Goal: Obtain resource: Obtain resource

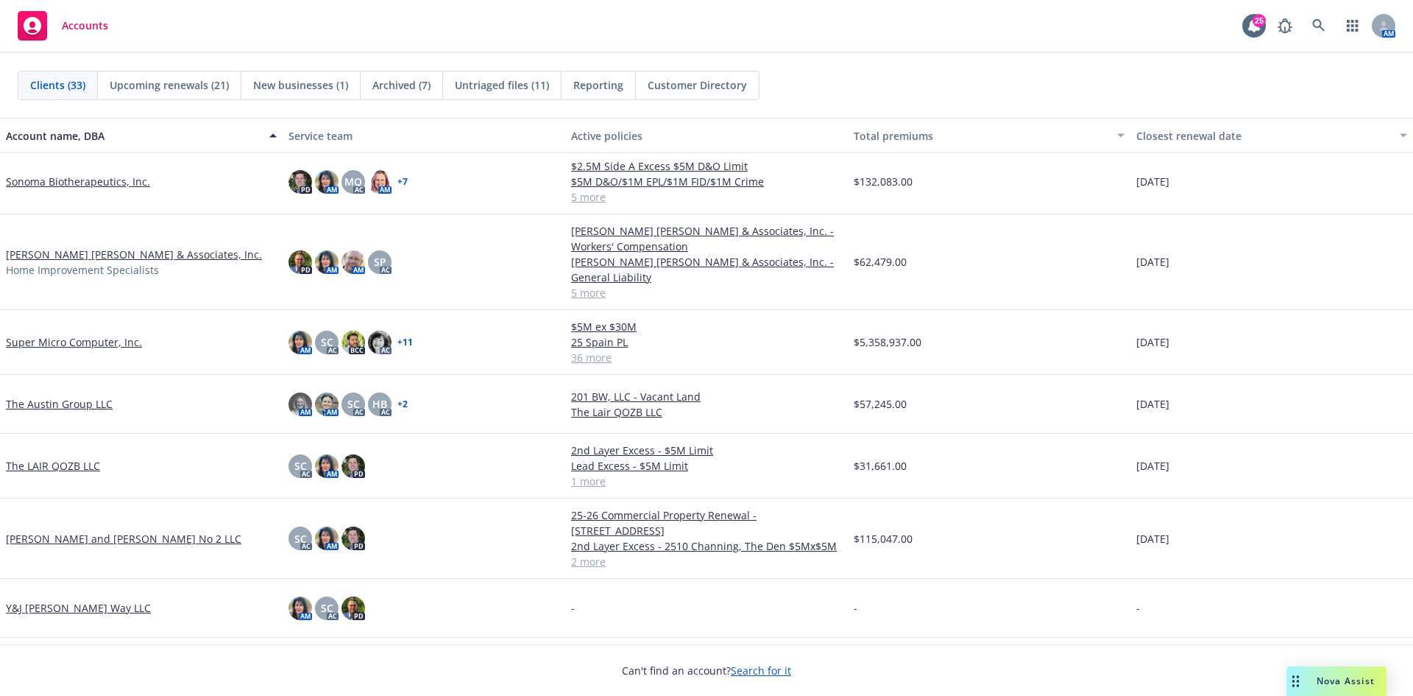
scroll to position [1513, 0]
click at [72, 531] on link "Thelma and Louise No 2 LLC" at bounding box center [124, 538] width 236 height 15
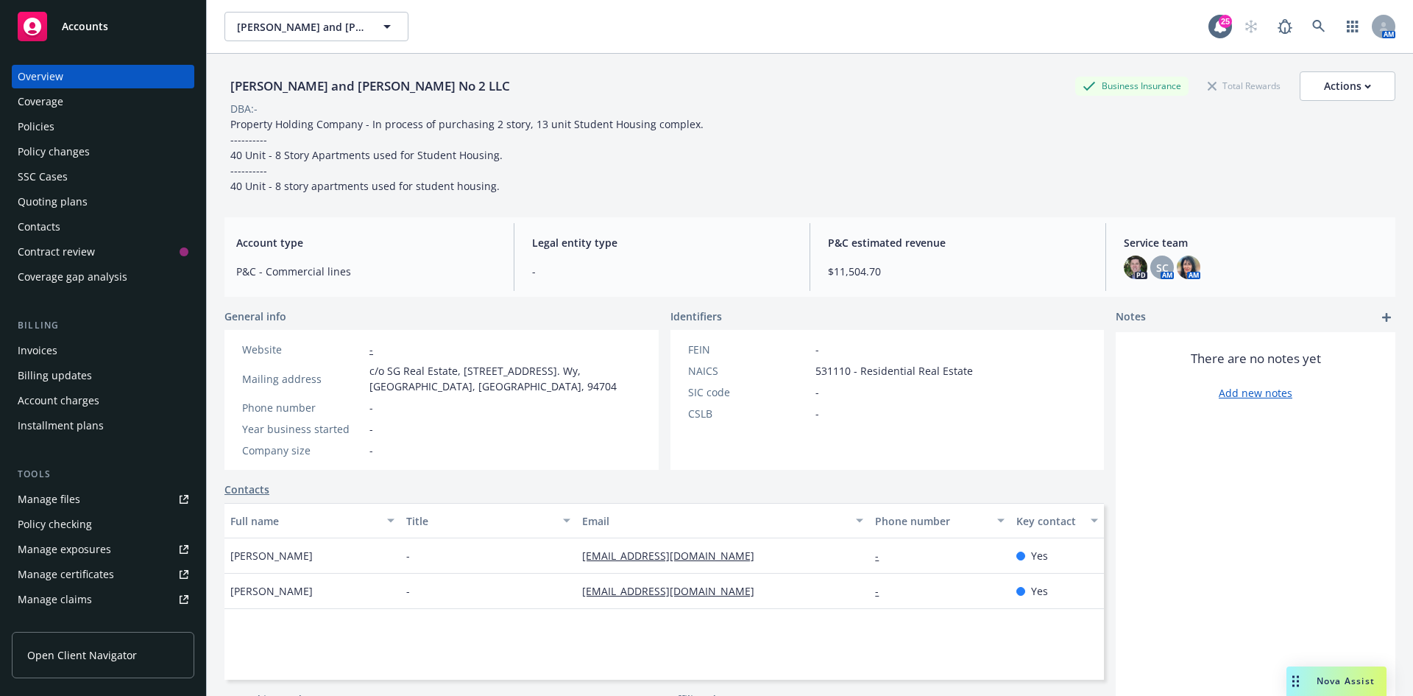
click at [79, 136] on div "Policies" at bounding box center [103, 127] width 171 height 24
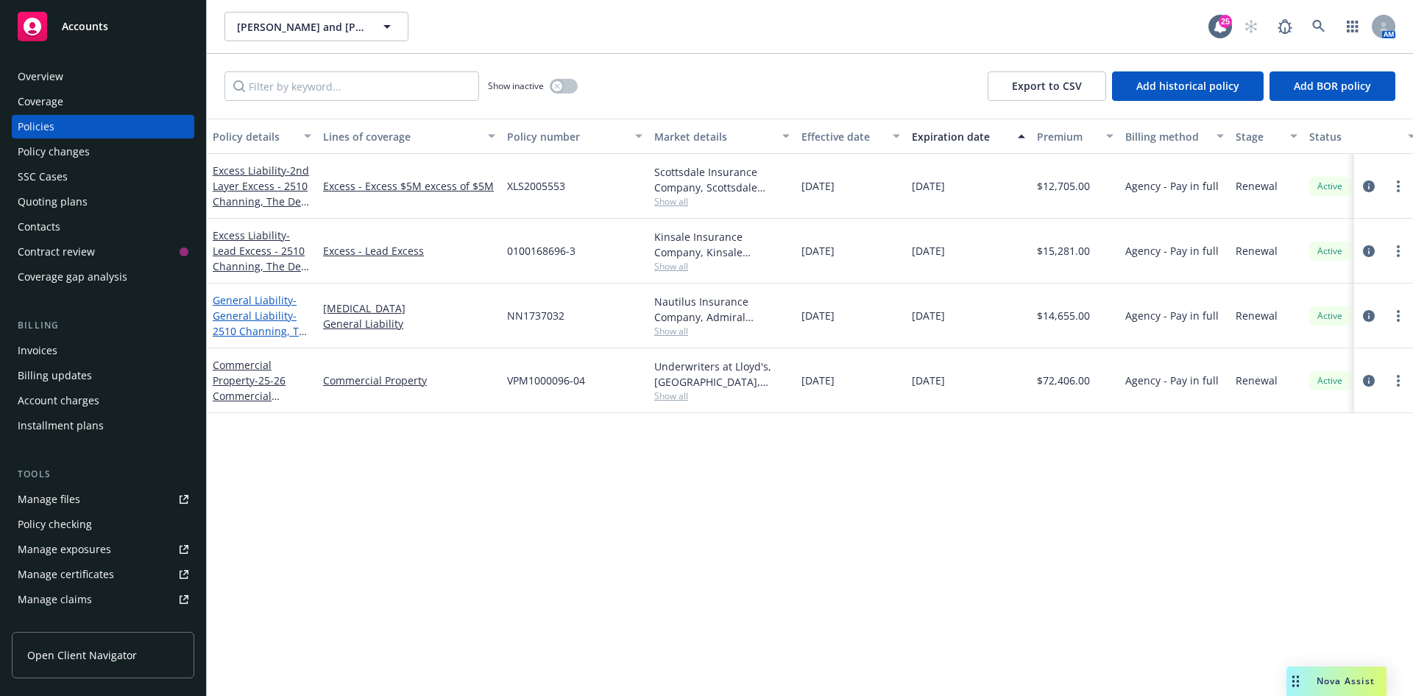
click at [261, 315] on span "- General Liability- 2510 Channing, The Den" at bounding box center [262, 323] width 99 height 60
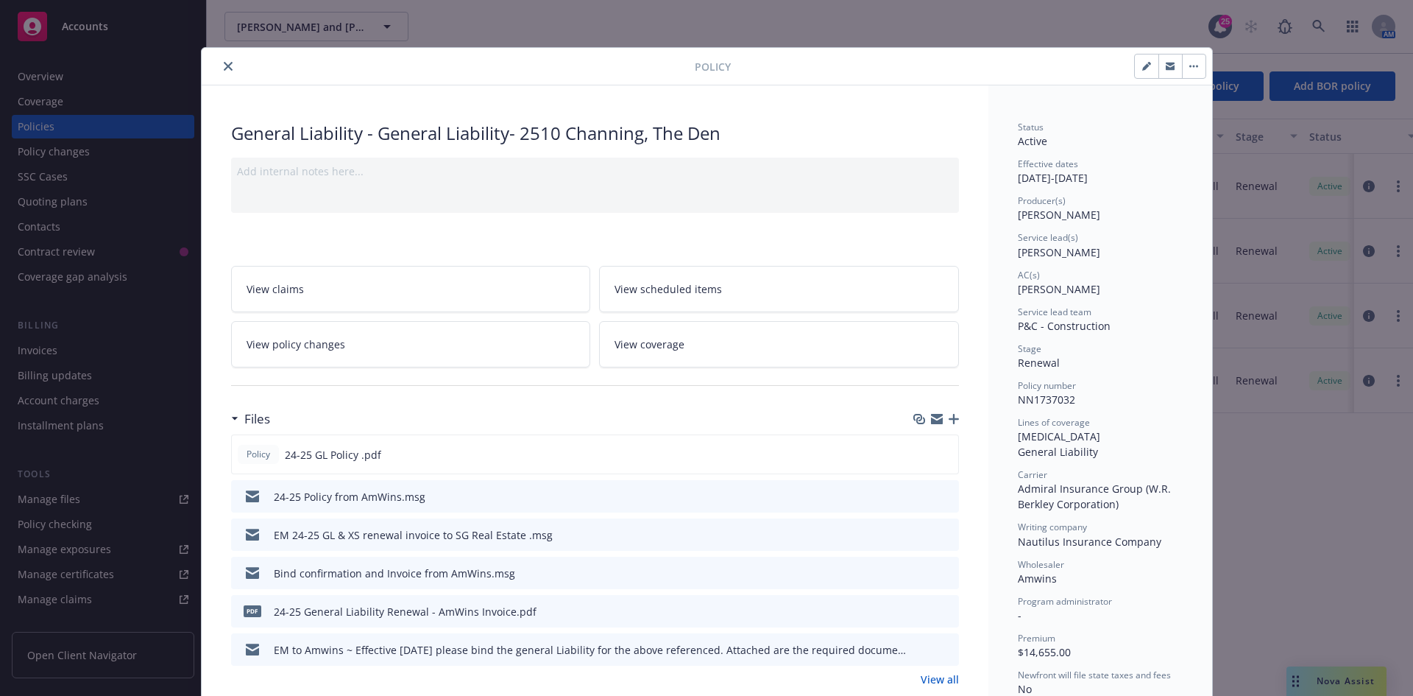
click at [224, 69] on icon "close" at bounding box center [228, 66] width 9 height 9
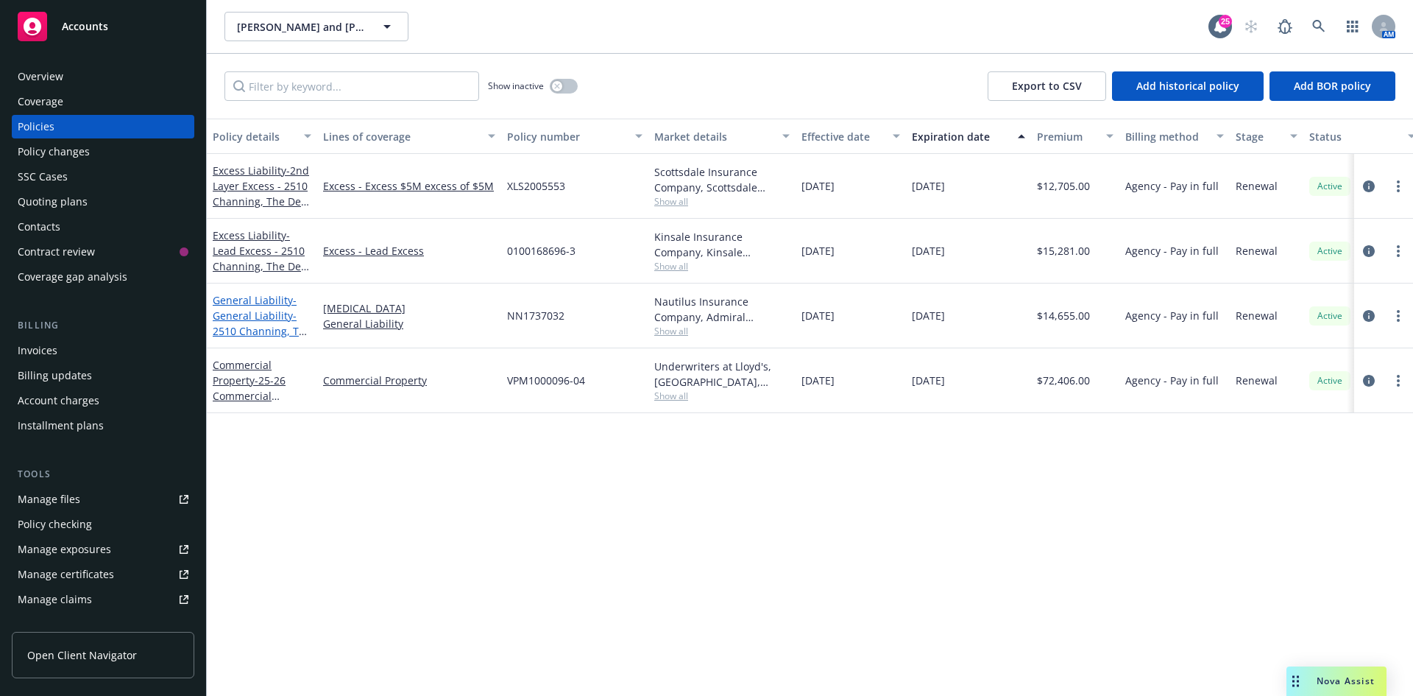
click at [244, 309] on span "- General Liability- 2510 Channing, The Den" at bounding box center [262, 323] width 99 height 60
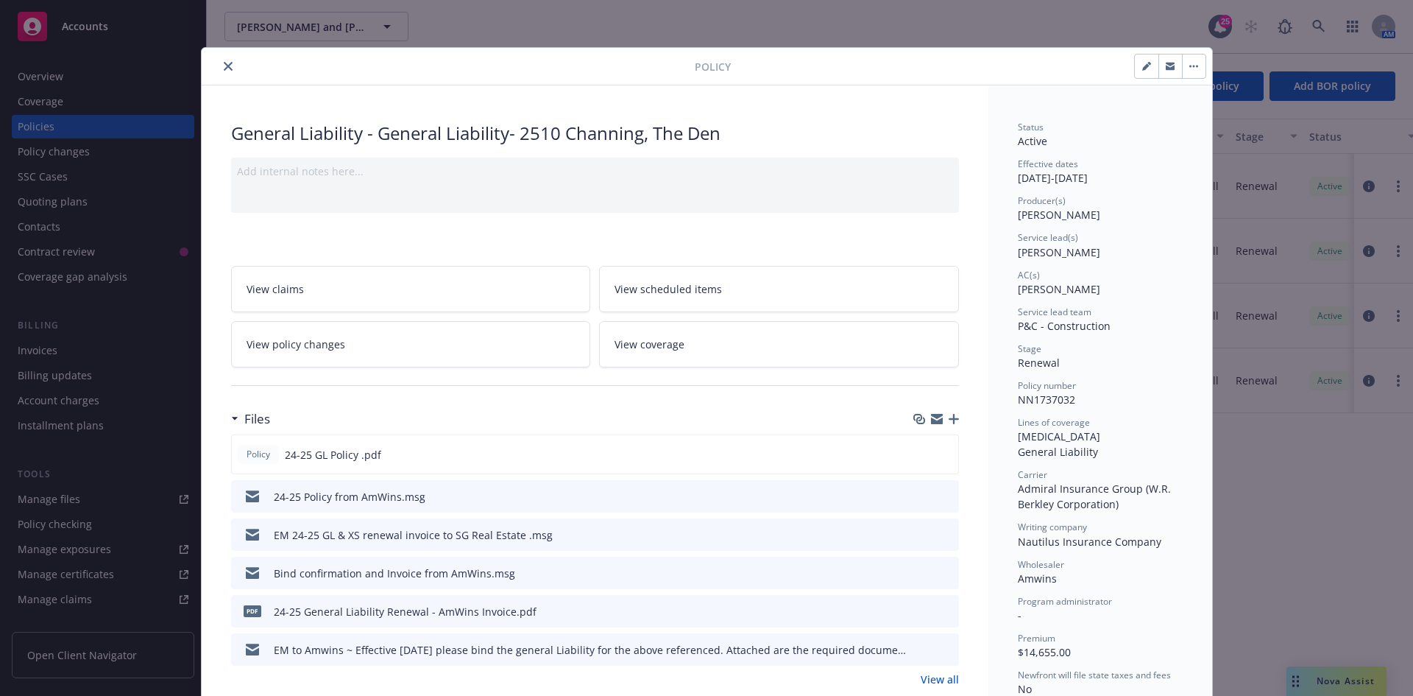
scroll to position [44, 0]
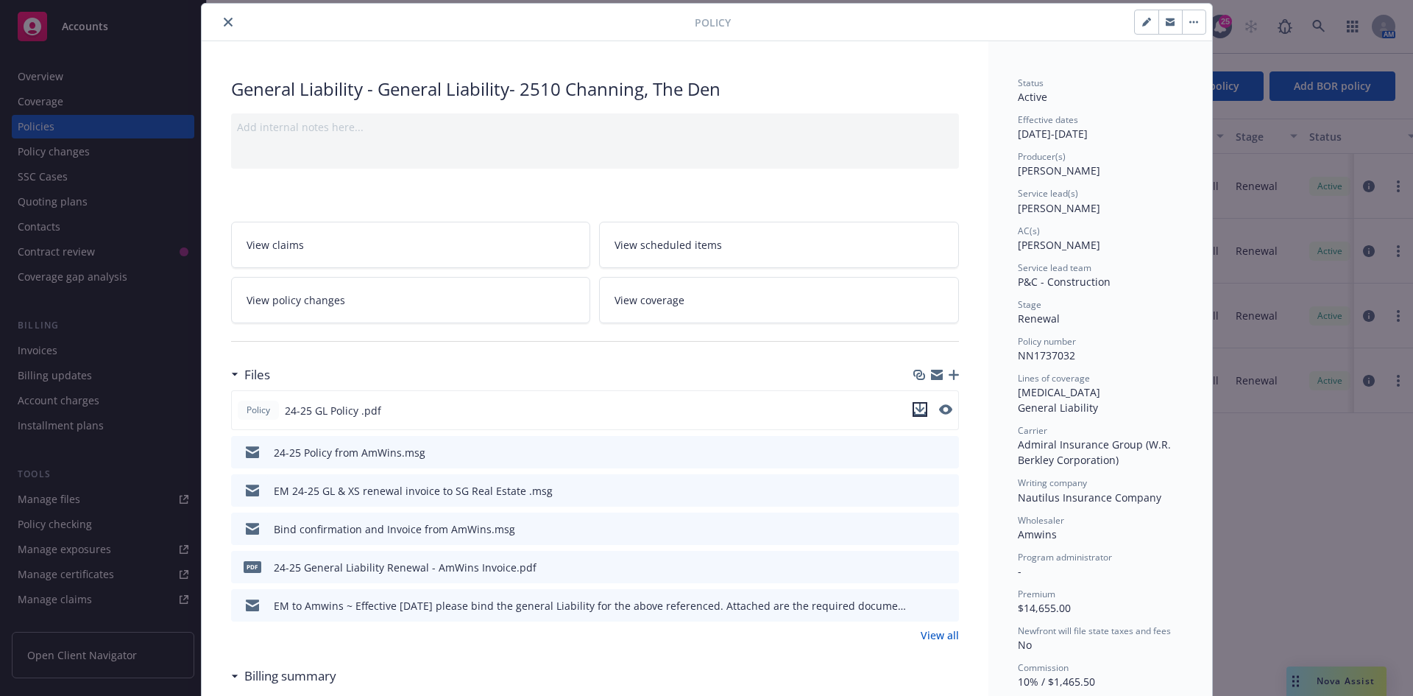
click at [915, 405] on icon "download file" at bounding box center [920, 407] width 10 height 9
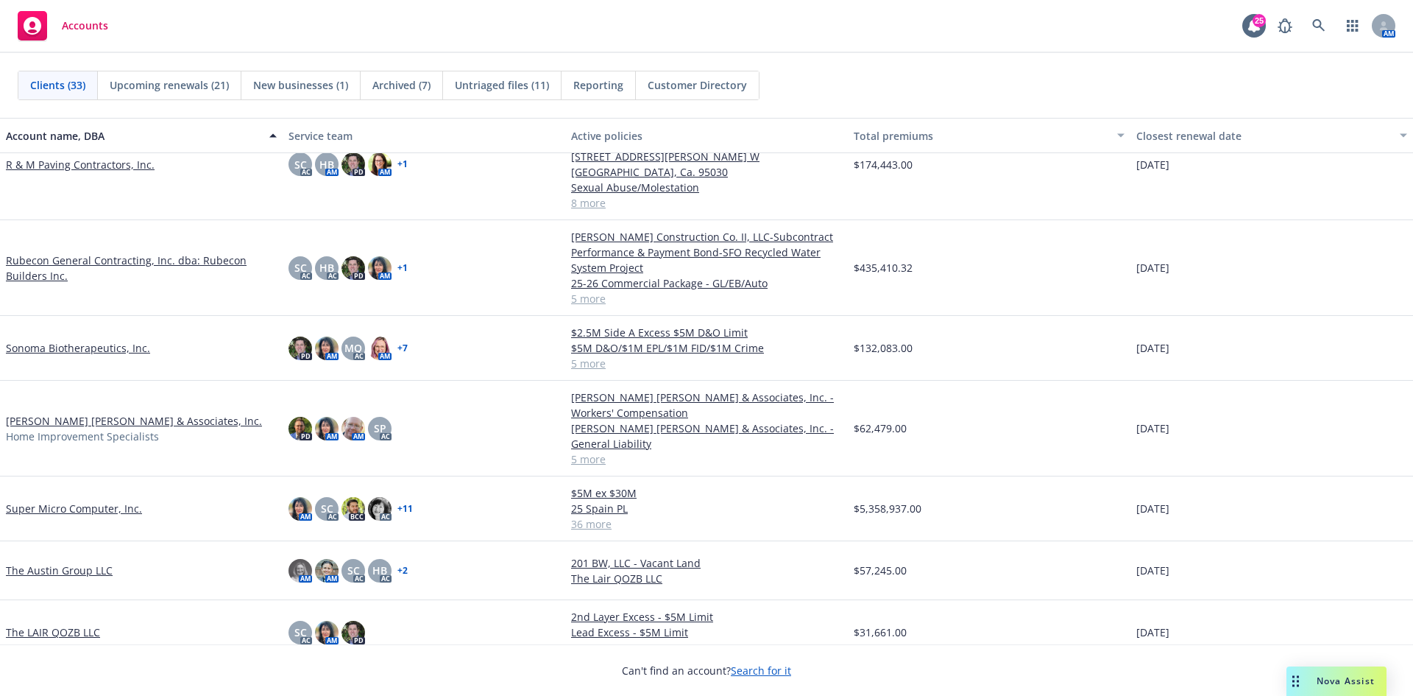
scroll to position [1513, 0]
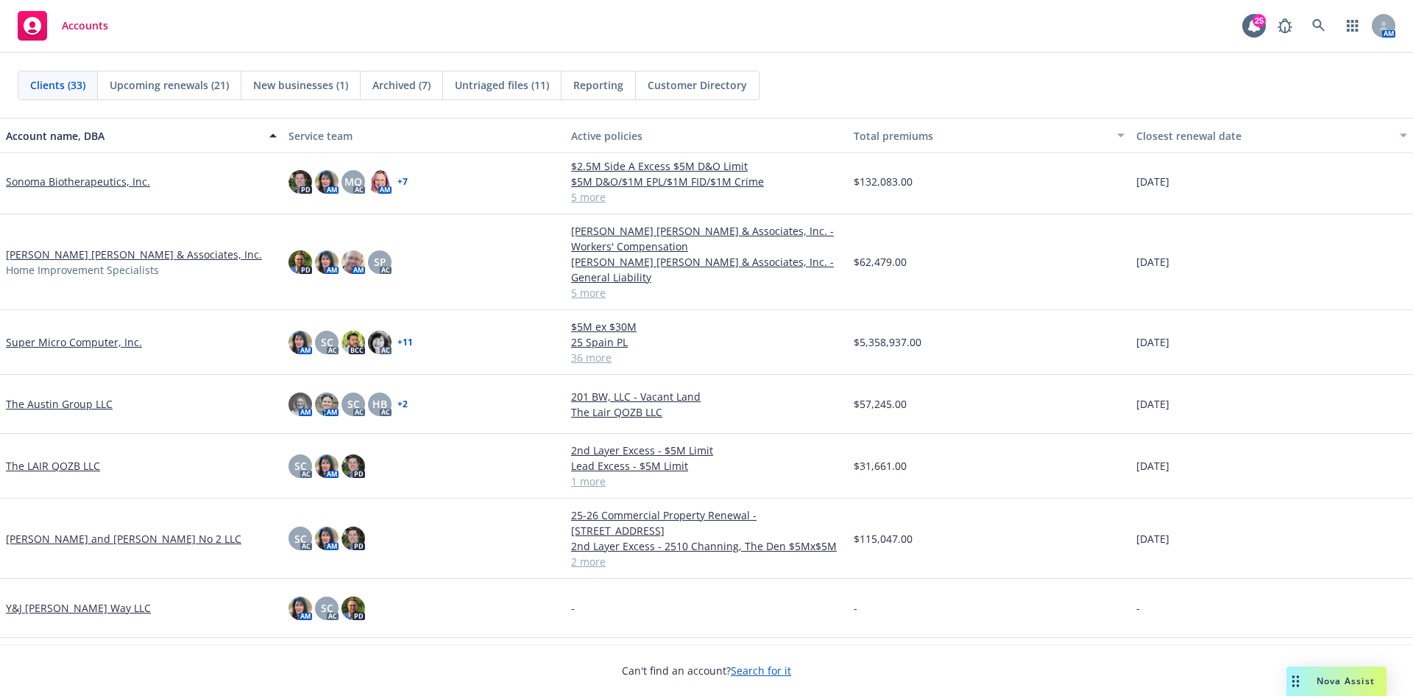
click at [89, 396] on link "The Austin Group LLC" at bounding box center [59, 403] width 107 height 15
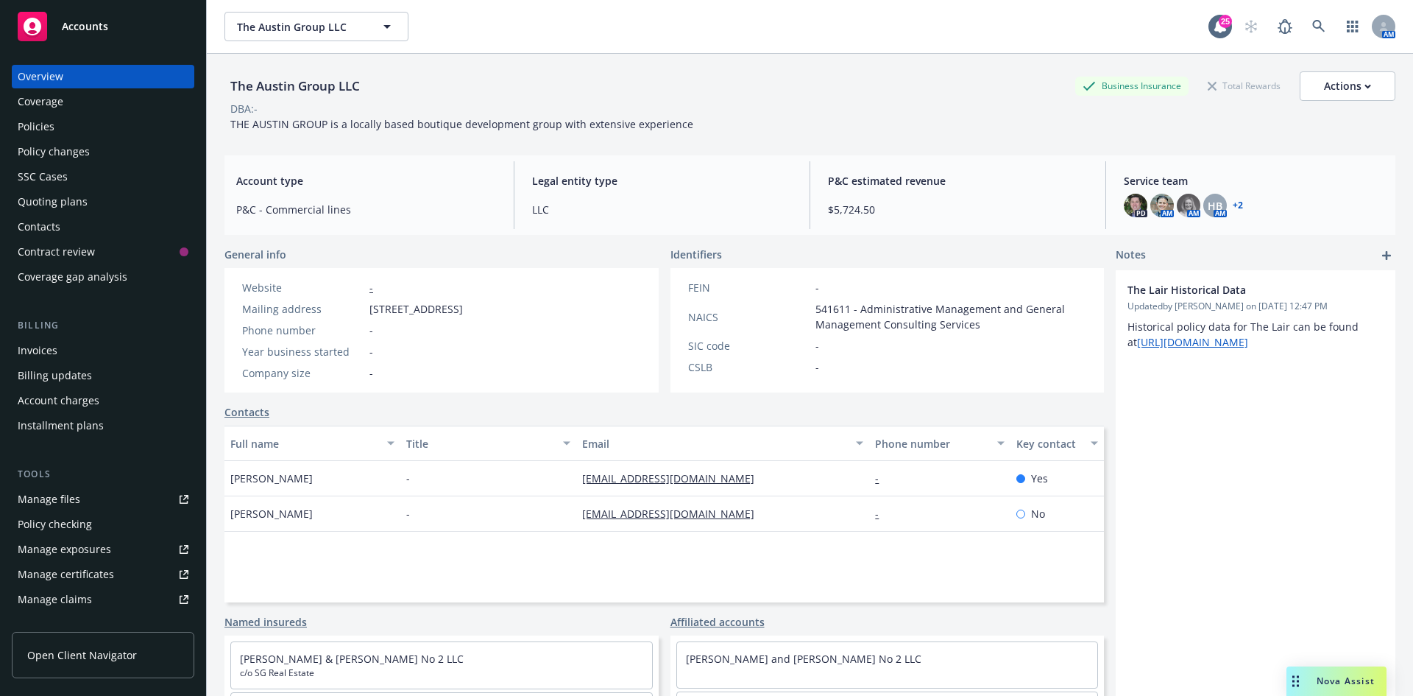
click at [54, 127] on div "Policies" at bounding box center [103, 127] width 171 height 24
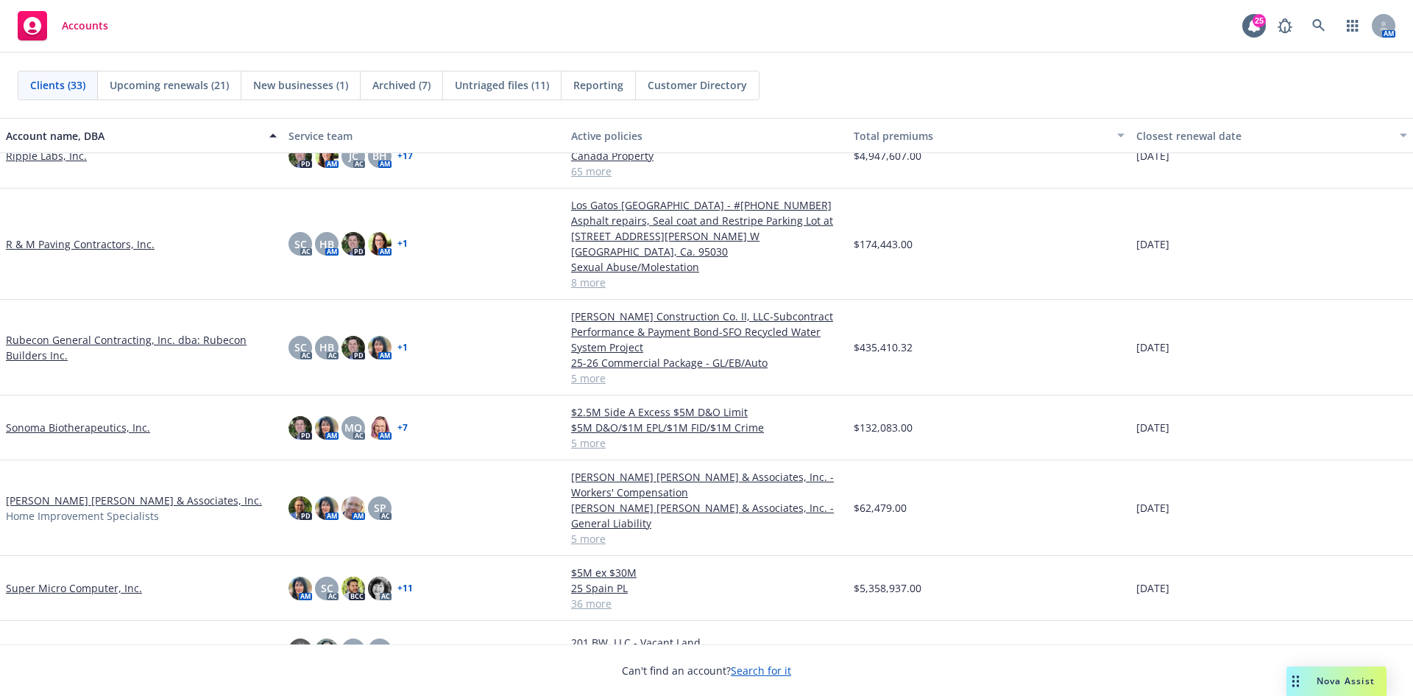
scroll to position [1399, 0]
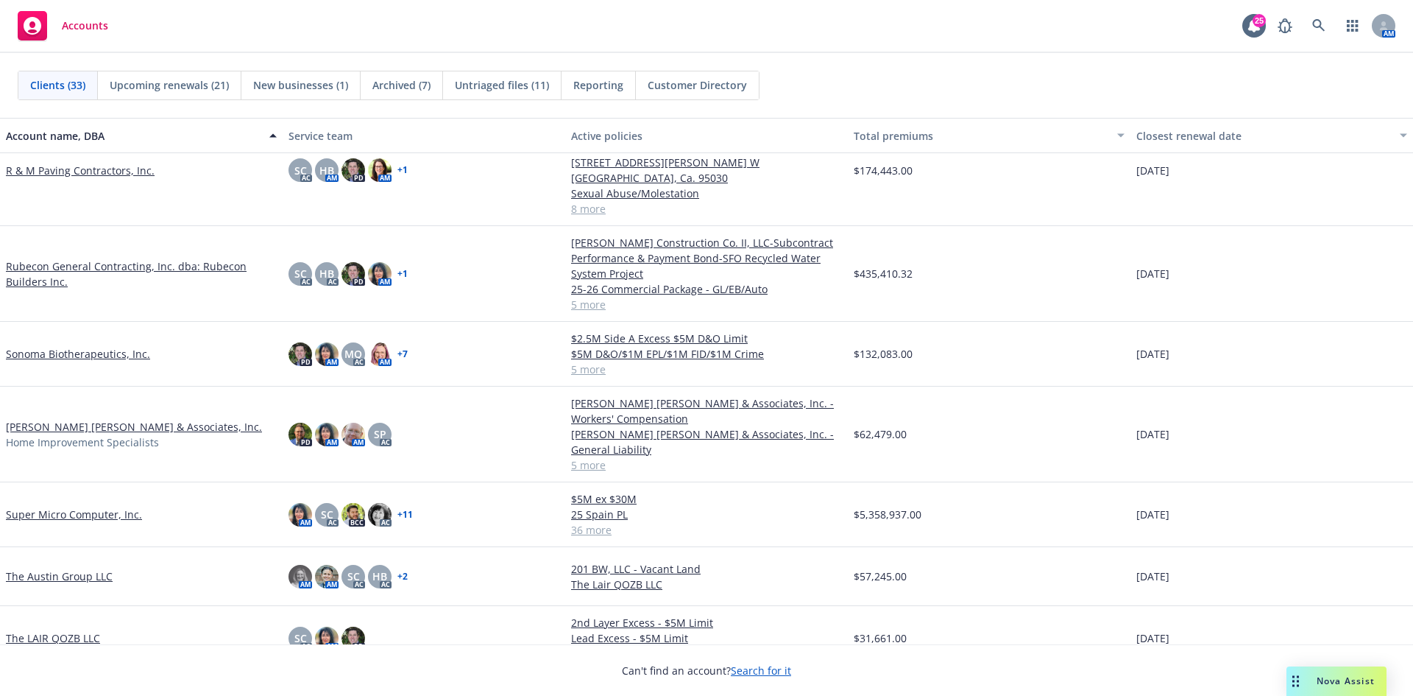
click at [61, 630] on link "The LAIR QOZB LLC" at bounding box center [53, 637] width 94 height 15
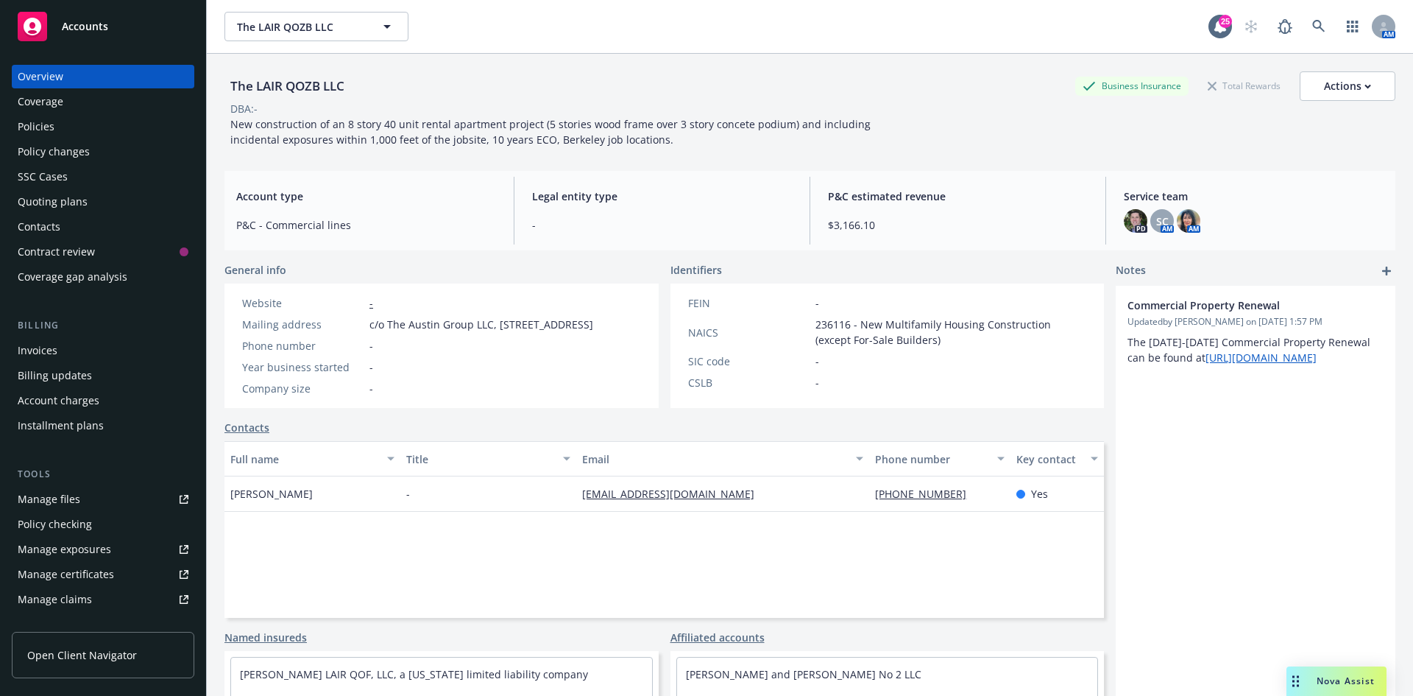
click at [74, 207] on div "Quoting plans" at bounding box center [53, 202] width 70 height 24
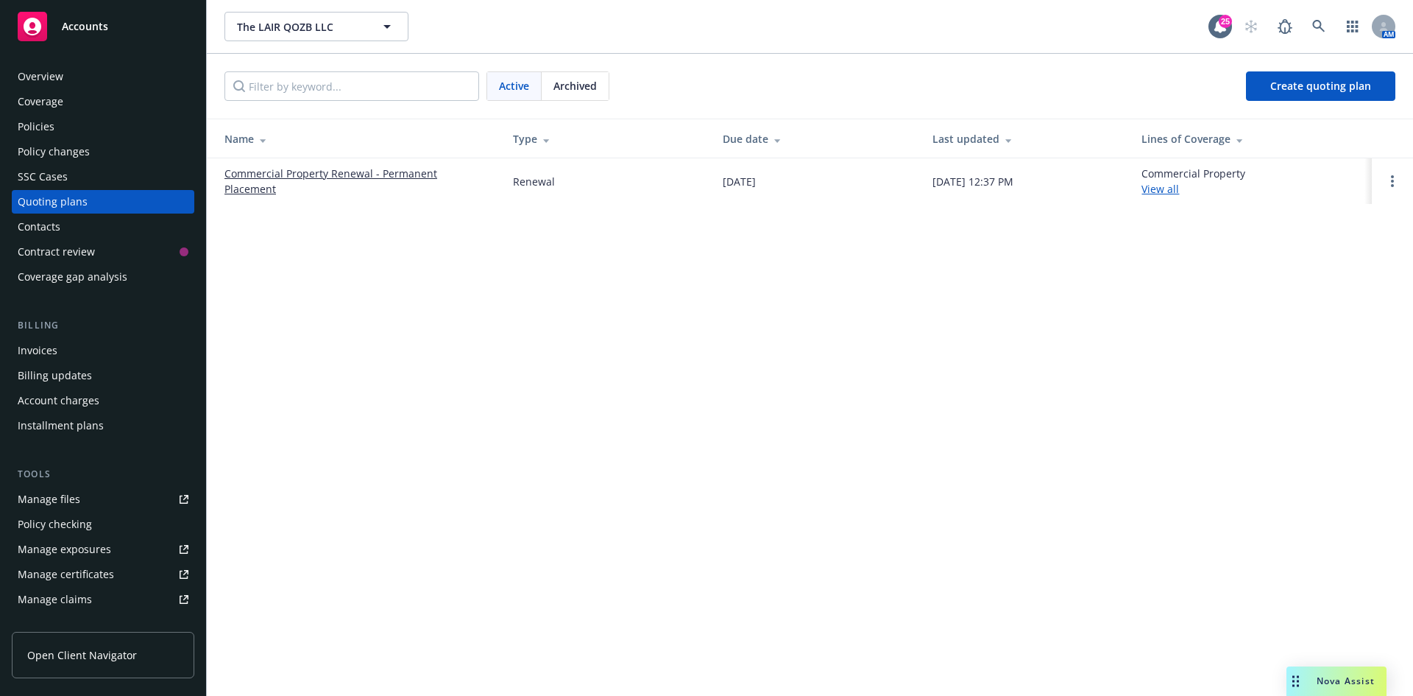
click at [315, 183] on link "Commercial Property Renewal - Permanent Placement" at bounding box center [357, 181] width 265 height 31
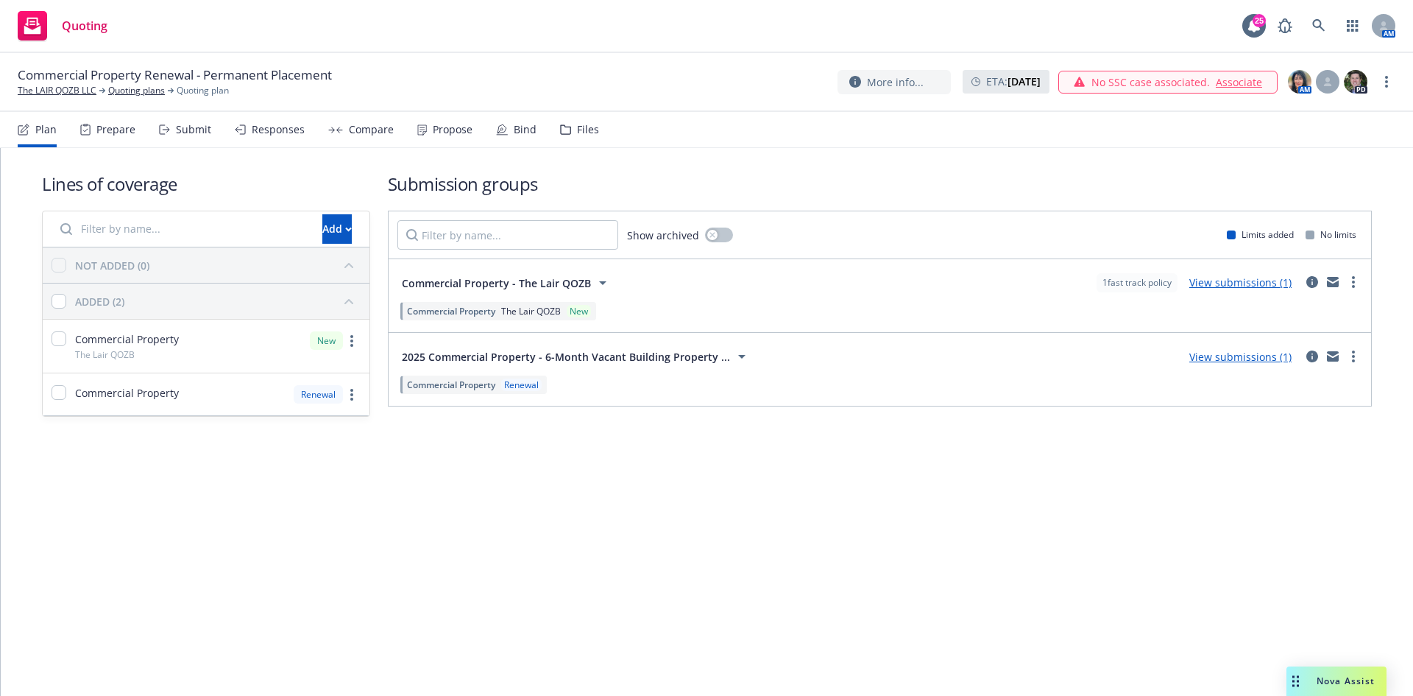
click at [516, 128] on div "Bind" at bounding box center [525, 130] width 23 height 12
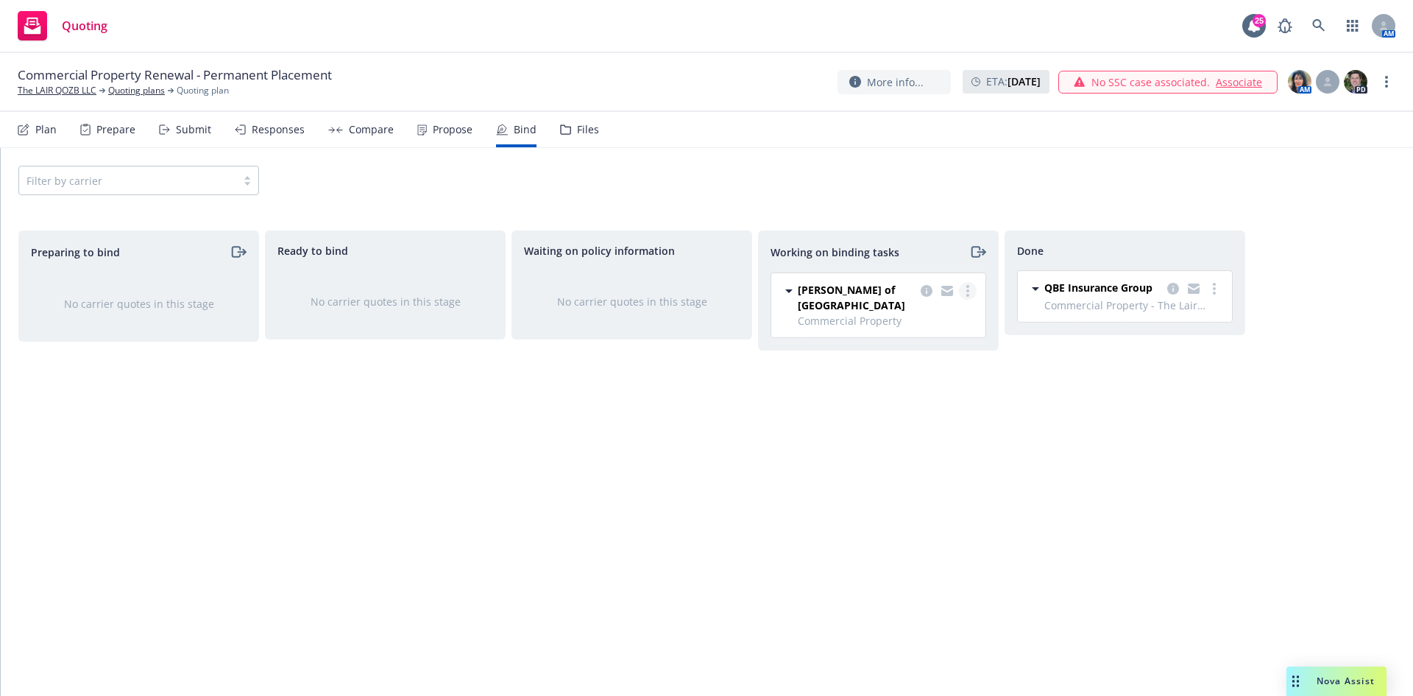
click at [969, 289] on icon "more" at bounding box center [967, 291] width 3 height 12
click at [932, 363] on link "Move to done" at bounding box center [909, 350] width 133 height 29
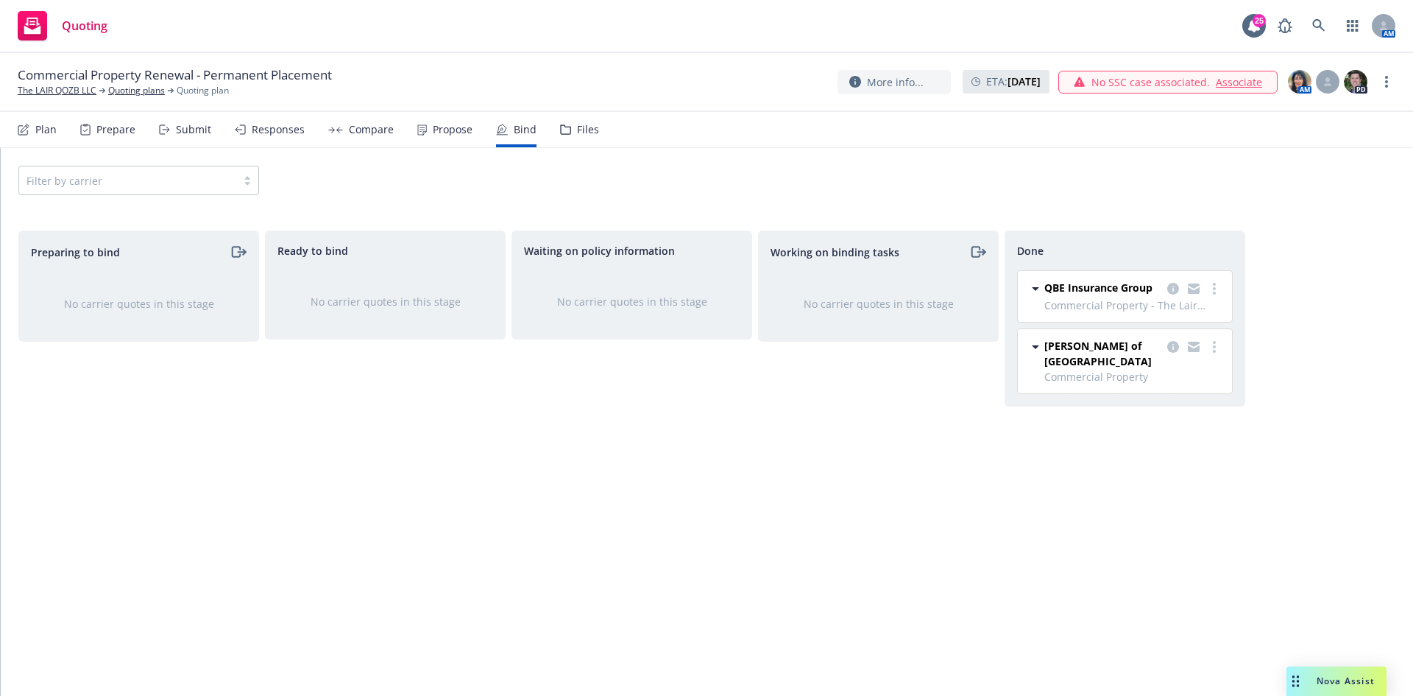
click at [436, 124] on div "Propose" at bounding box center [453, 130] width 40 height 12
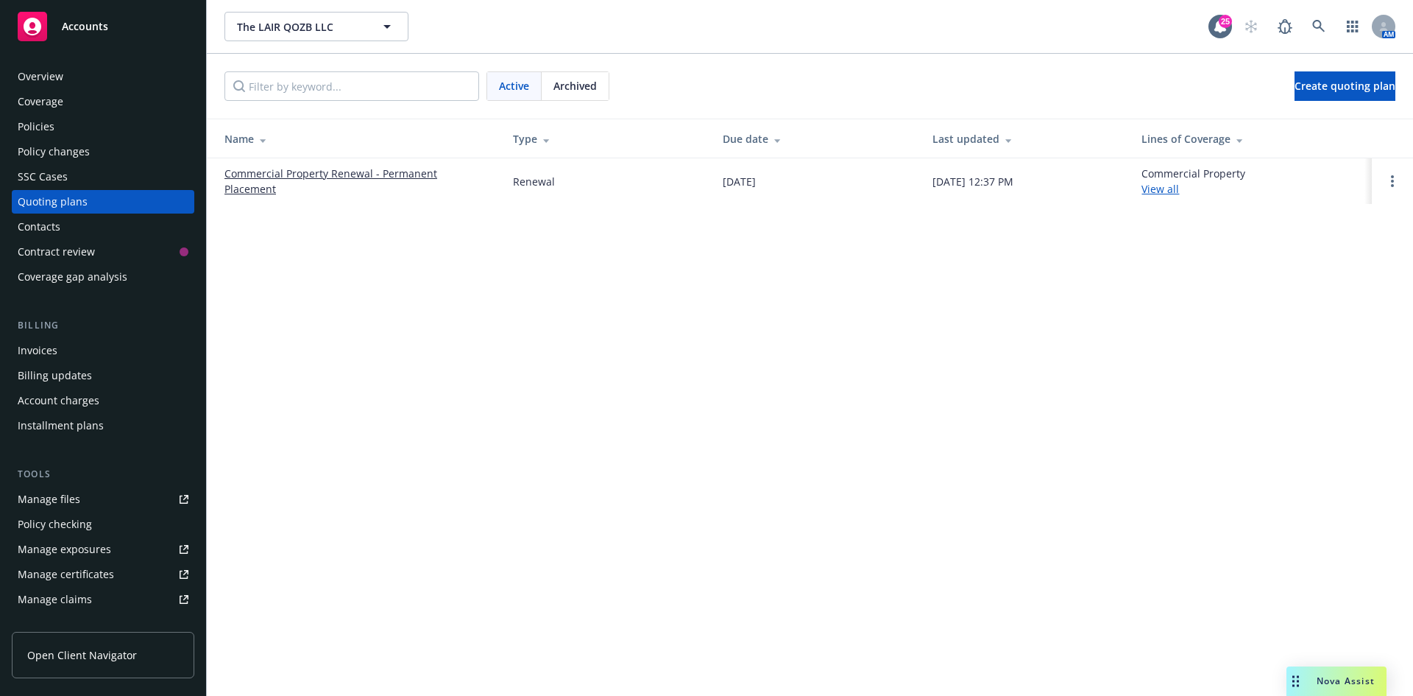
click at [593, 91] on span "Archived" at bounding box center [575, 85] width 43 height 15
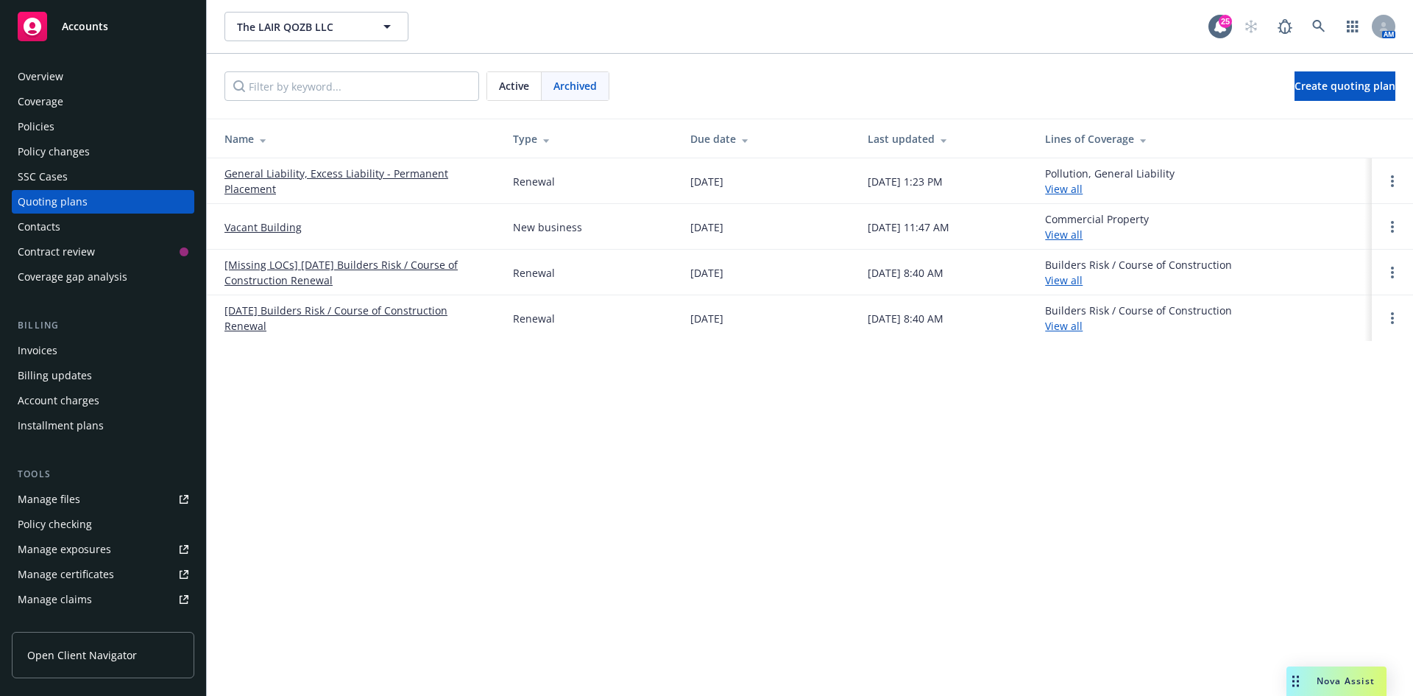
click at [518, 88] on span "Active" at bounding box center [514, 85] width 30 height 15
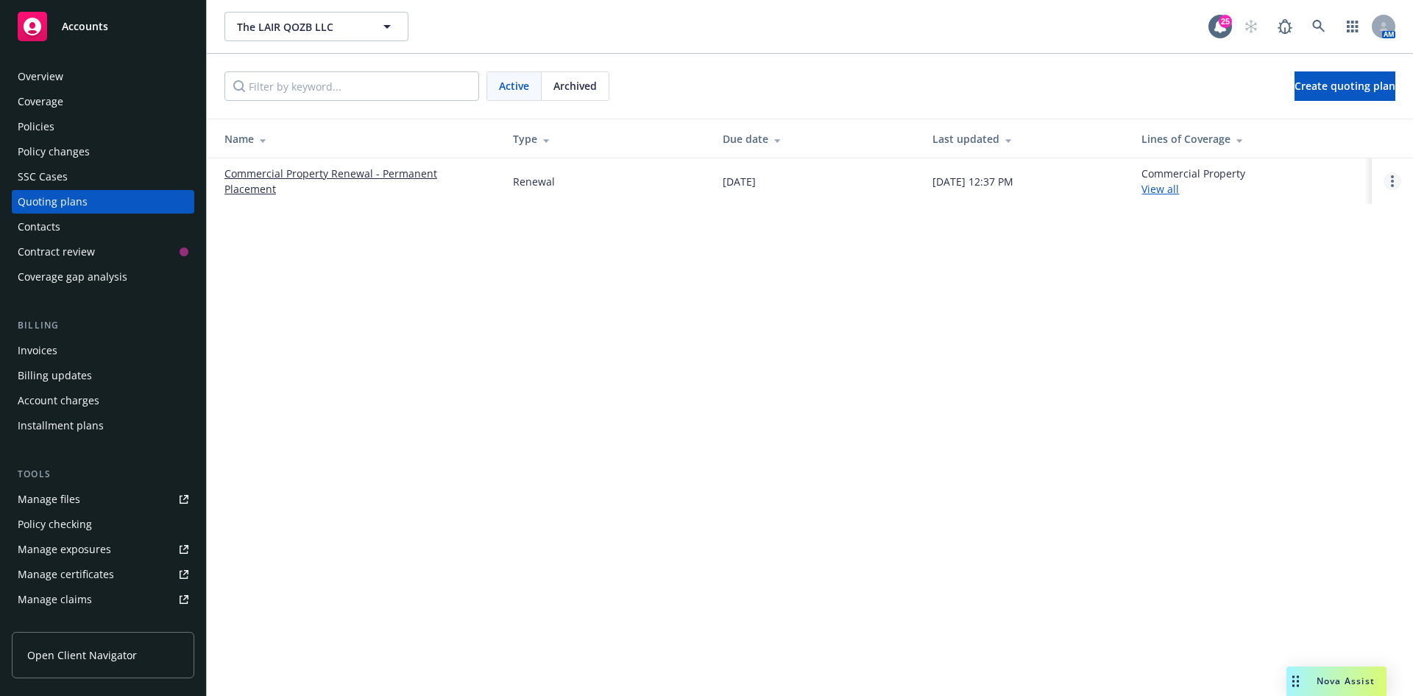
click at [1388, 183] on link "Open options" at bounding box center [1393, 181] width 18 height 18
click at [319, 183] on link "Commercial Property Renewal - Permanent Placement" at bounding box center [357, 181] width 265 height 31
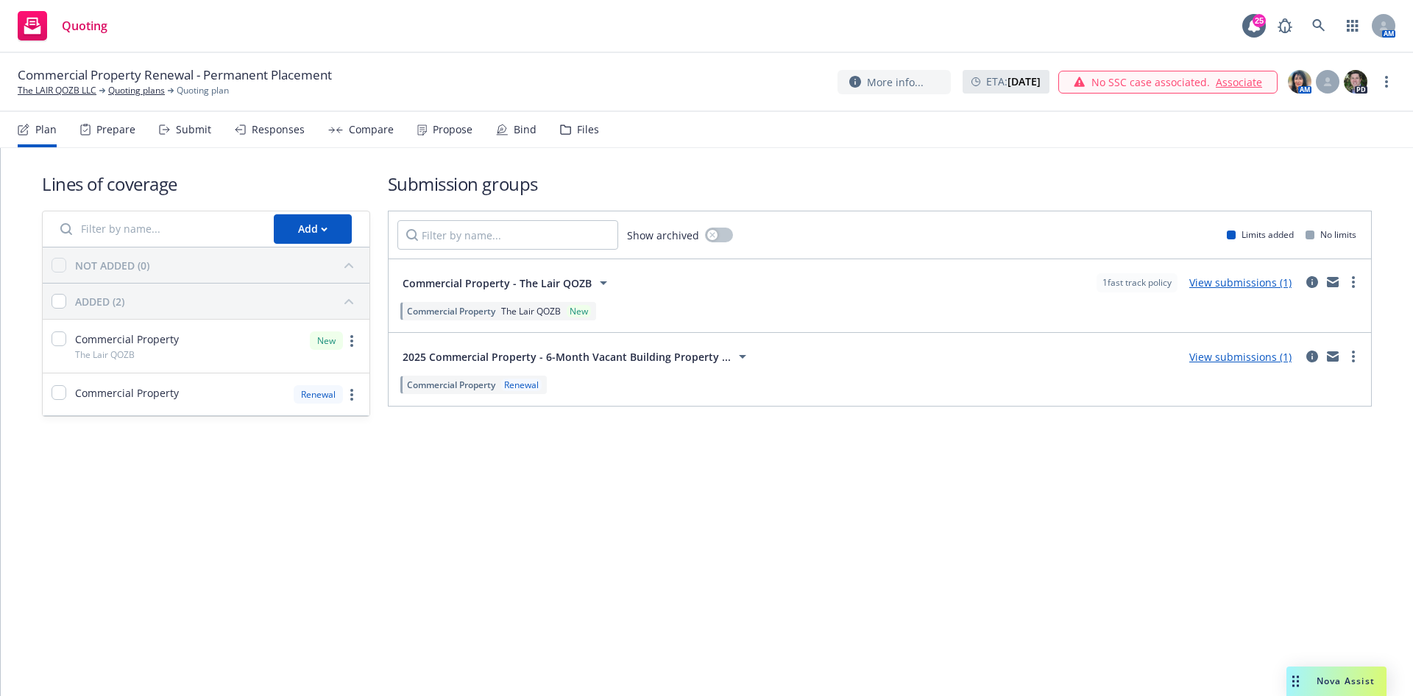
click at [456, 127] on div "Propose" at bounding box center [453, 130] width 40 height 12
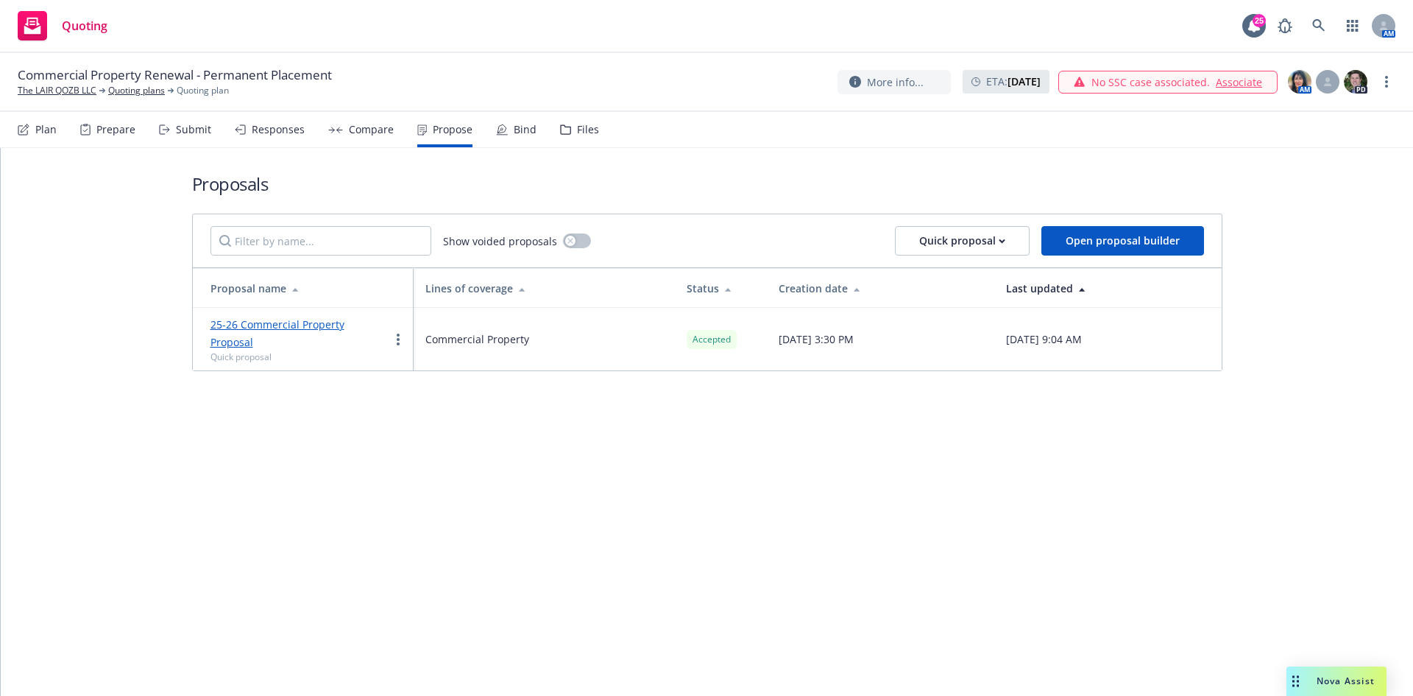
click at [325, 319] on link "25-26 Commercial Property Proposal" at bounding box center [278, 333] width 134 height 32
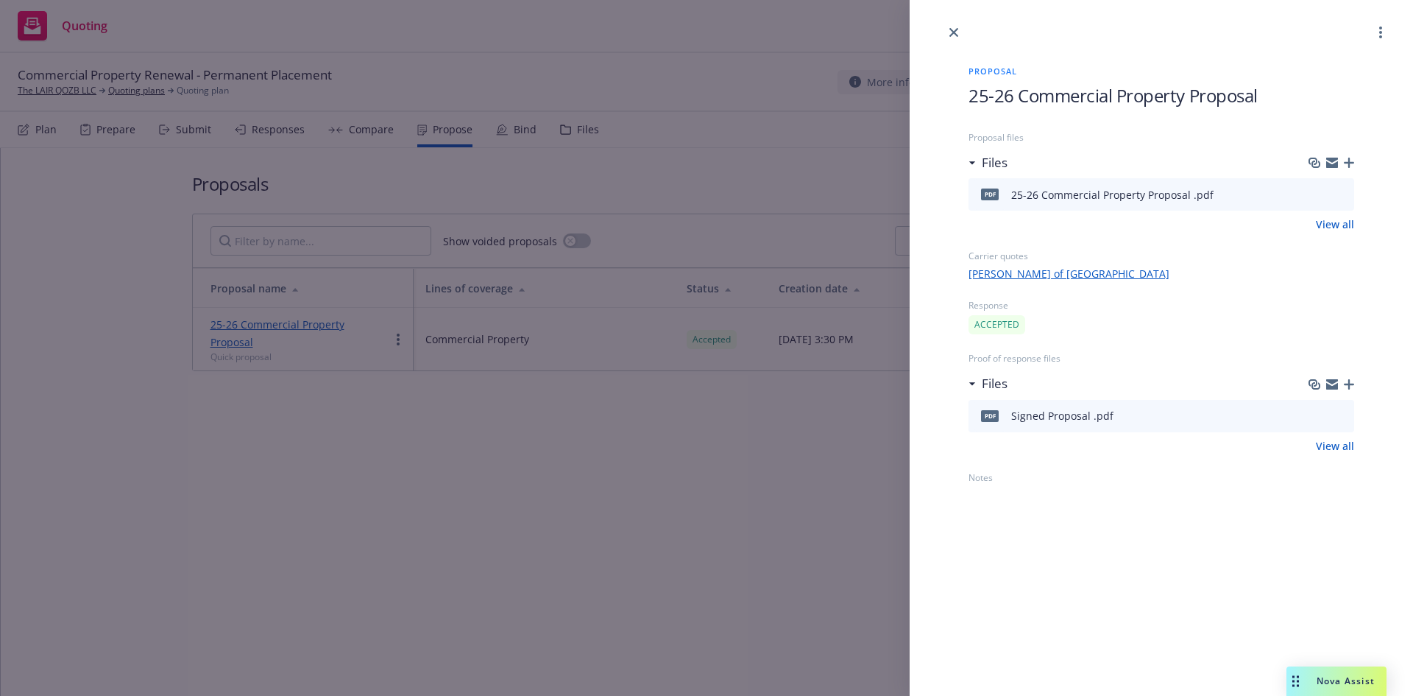
click at [1321, 412] on icon "download file" at bounding box center [1316, 415] width 12 height 12
click at [956, 33] on icon "close" at bounding box center [954, 32] width 9 height 9
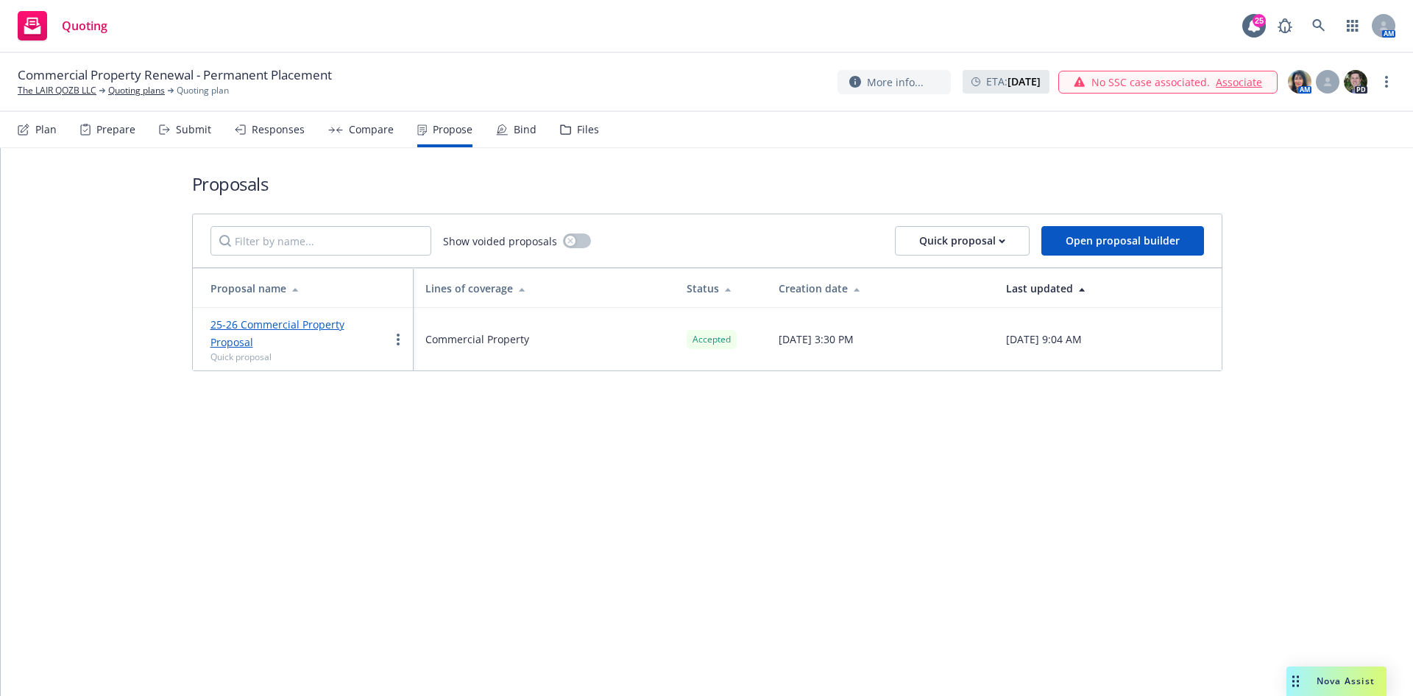
click at [518, 126] on div "Bind" at bounding box center [525, 130] width 23 height 12
